Goal: Information Seeking & Learning: Learn about a topic

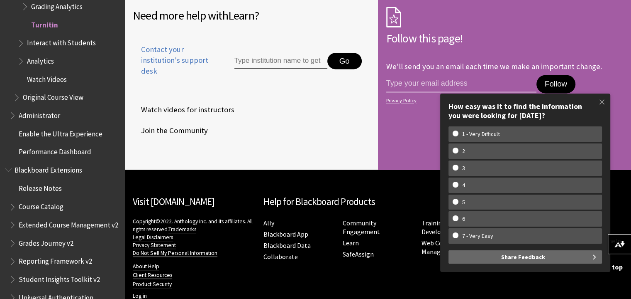
scroll to position [1179, 0]
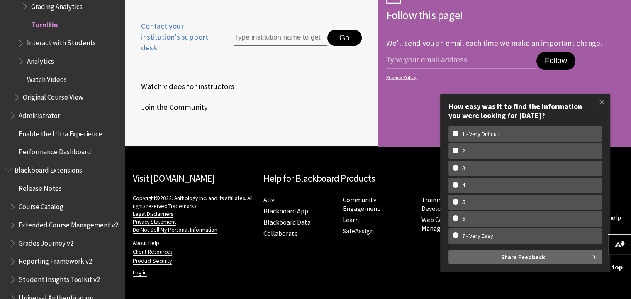
click at [601, 103] on span at bounding box center [602, 101] width 17 height 17
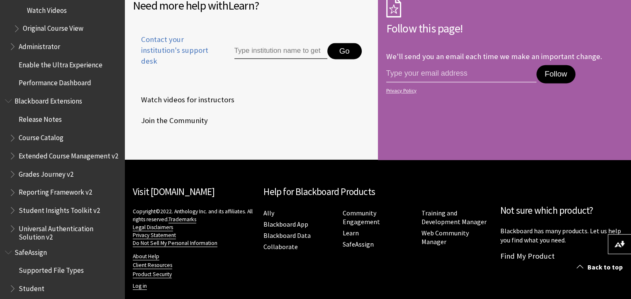
scroll to position [1483, 0]
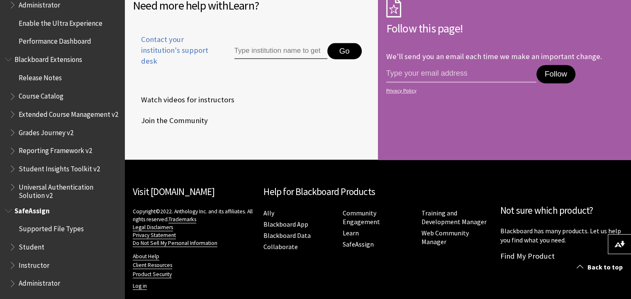
click at [38, 249] on span "Student" at bounding box center [32, 244] width 26 height 11
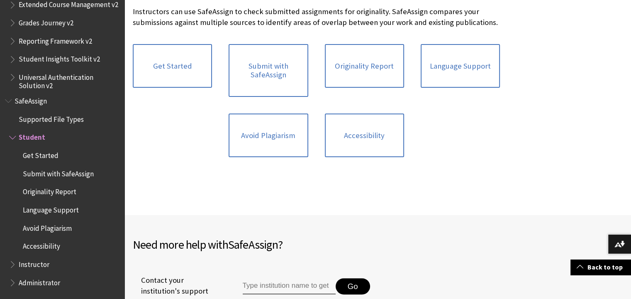
scroll to position [191, 0]
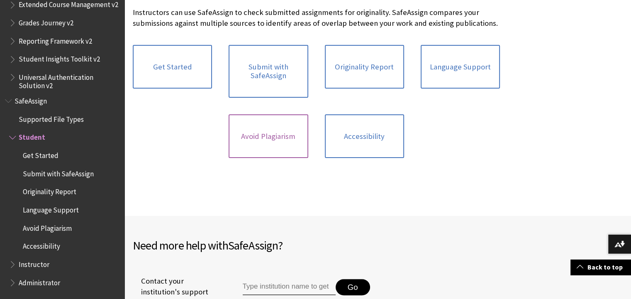
click at [283, 142] on link "Avoid Plagiarism" at bounding box center [268, 136] width 79 height 44
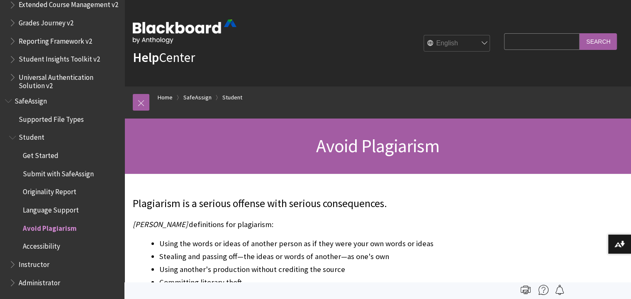
click at [140, 102] on link at bounding box center [141, 102] width 17 height 17
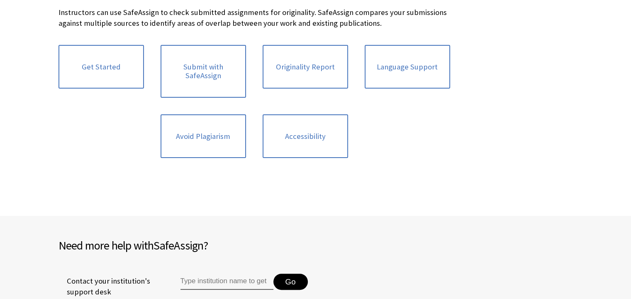
scroll to position [965, 0]
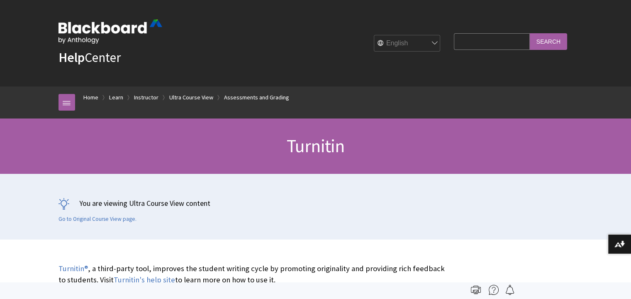
scroll to position [1373, 0]
